Goal: Entertainment & Leisure: Consume media (video, audio)

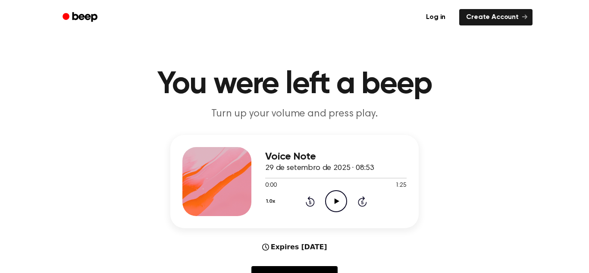
click at [338, 205] on icon "Play Audio" at bounding box center [336, 201] width 22 height 22
click at [338, 199] on icon "Pause Audio" at bounding box center [336, 201] width 22 height 22
click at [338, 199] on icon "Play Audio" at bounding box center [336, 201] width 22 height 22
click at [333, 204] on icon "Play Audio" at bounding box center [336, 201] width 22 height 22
